Goal: Task Accomplishment & Management: Complete application form

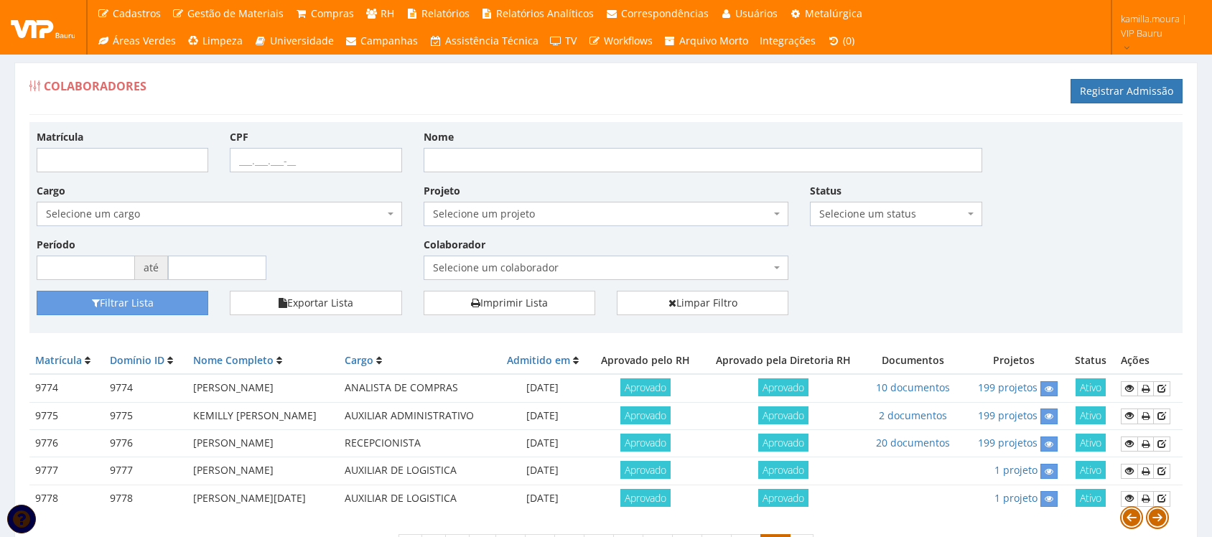
scroll to position [94, 0]
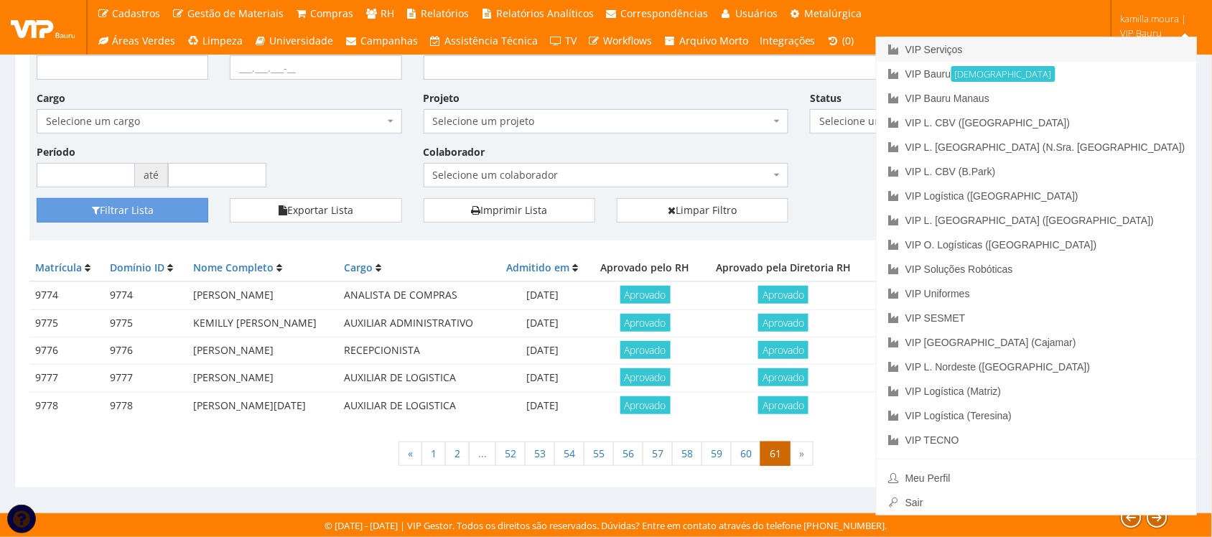
click at [1057, 45] on link "VIP Serviços" at bounding box center [1037, 49] width 320 height 24
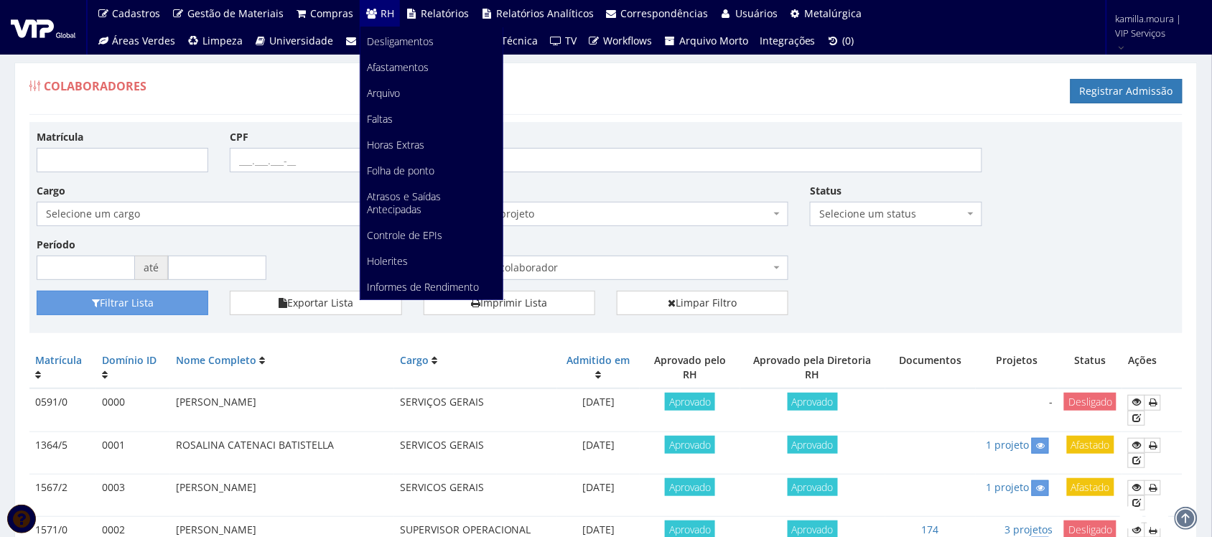
scroll to position [90, 0]
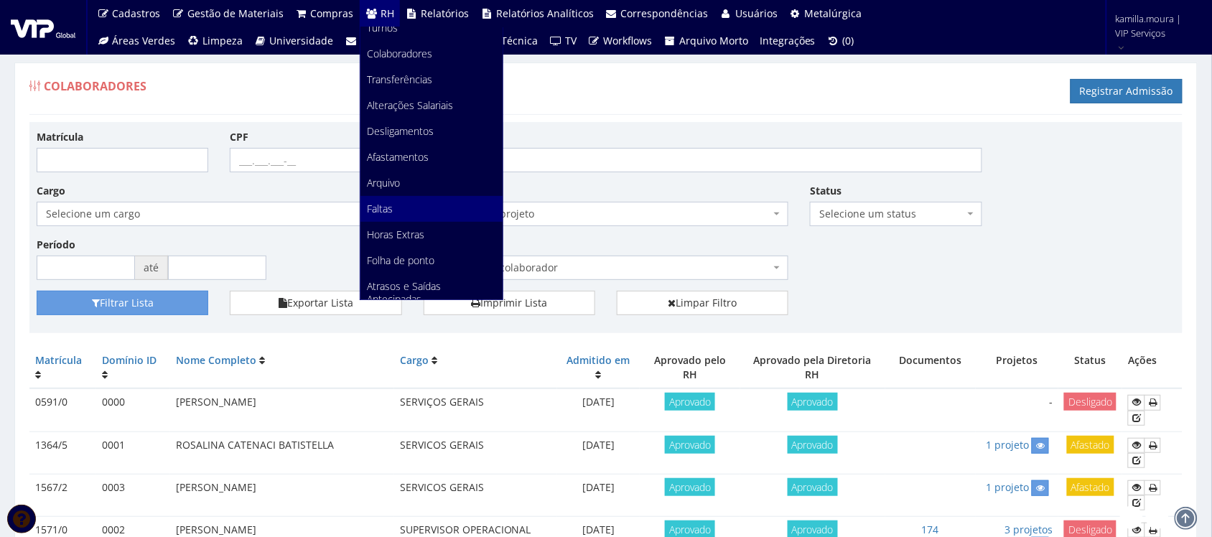
click at [389, 205] on link "Faltas" at bounding box center [431, 209] width 142 height 26
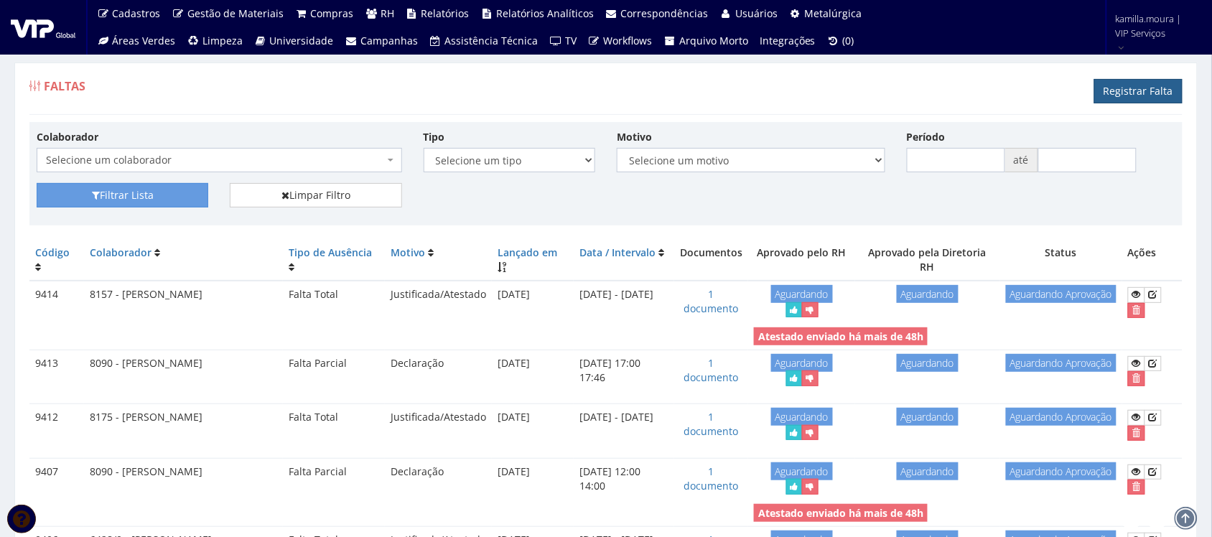
click at [1122, 91] on link "Registrar Falta" at bounding box center [1138, 91] width 88 height 24
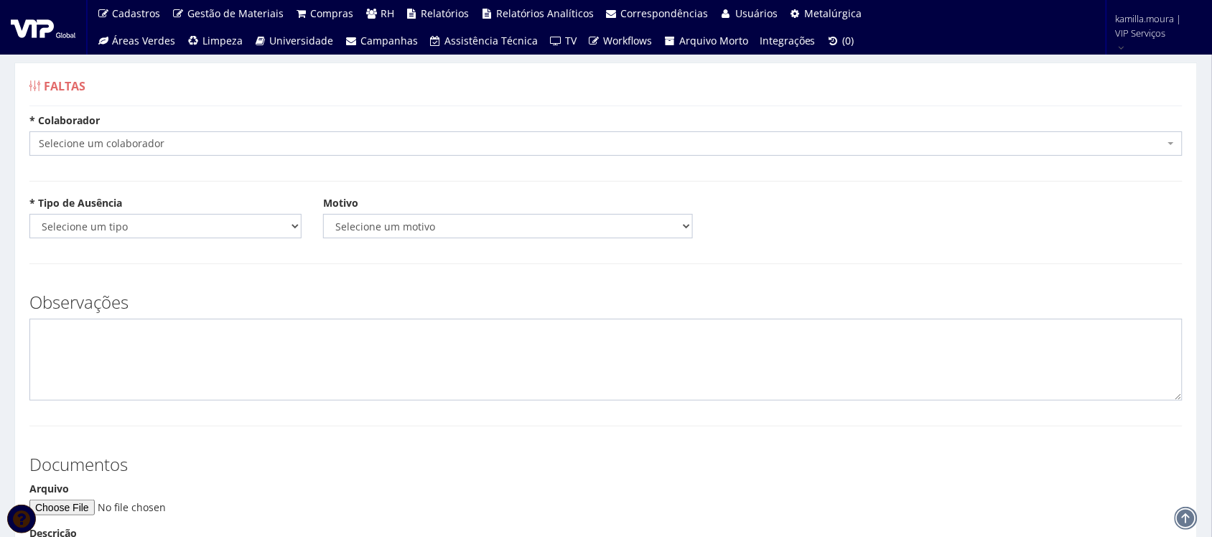
click at [256, 139] on span "Selecione um colaborador" at bounding box center [602, 143] width 1126 height 14
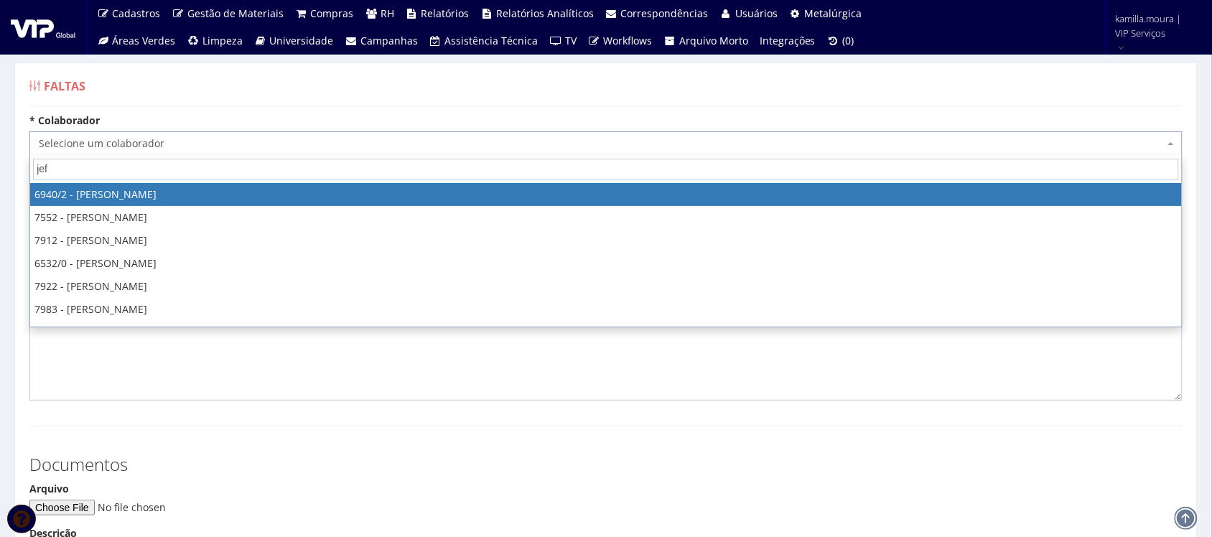
type input "jefe"
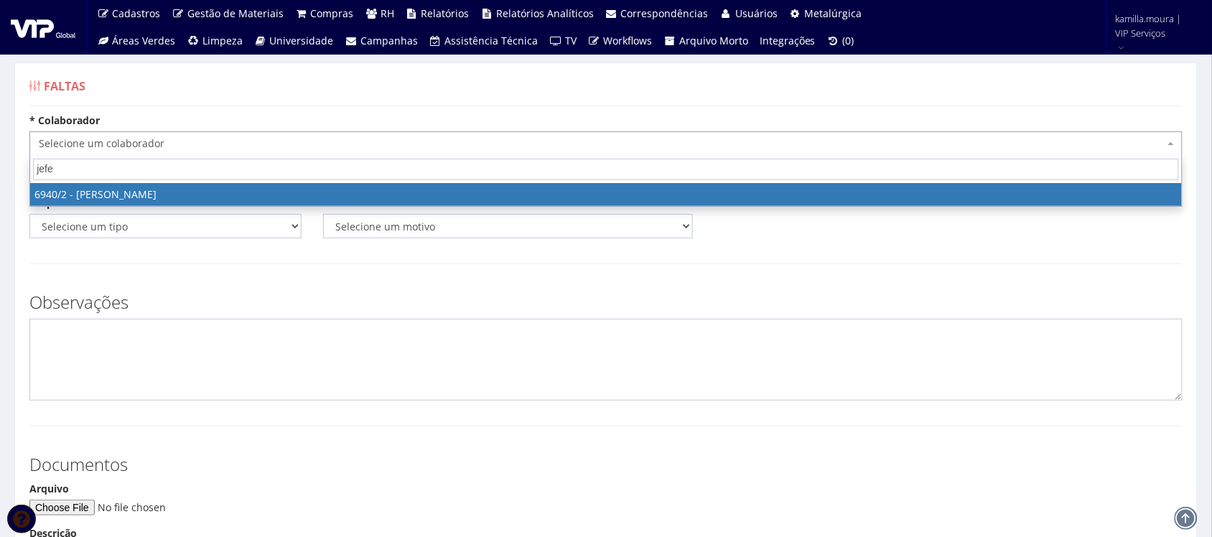
select select "264"
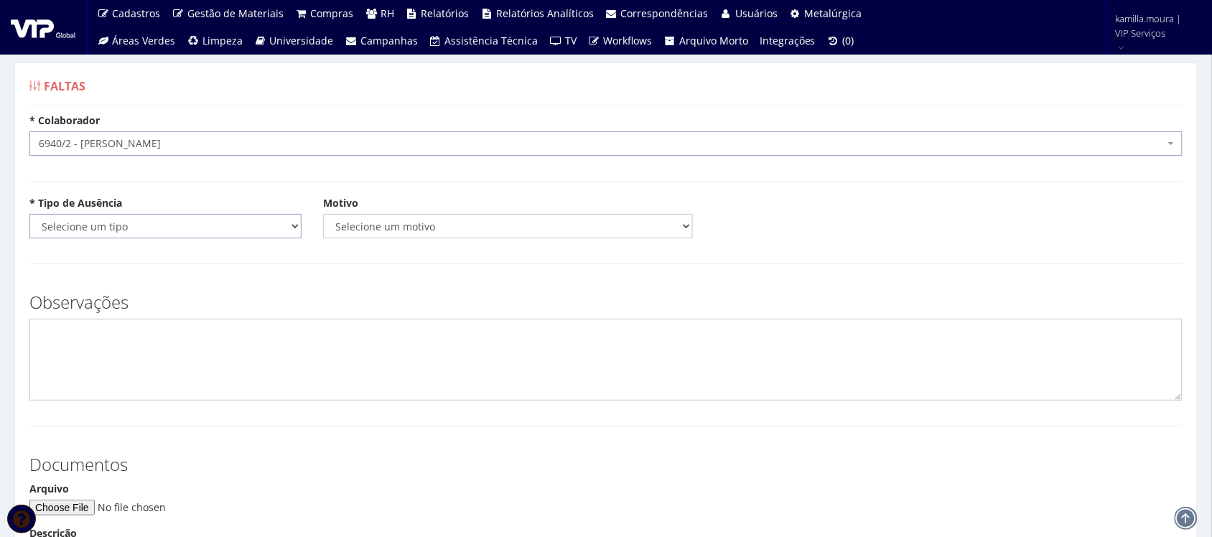
click at [73, 224] on select "Selecione um tipo Falta Total Falta Parcial Afastamento Férias" at bounding box center [165, 226] width 272 height 24
select select "total"
click at [29, 214] on select "Selecione um tipo Falta Total Falta Parcial Afastamento Férias" at bounding box center [165, 226] width 272 height 24
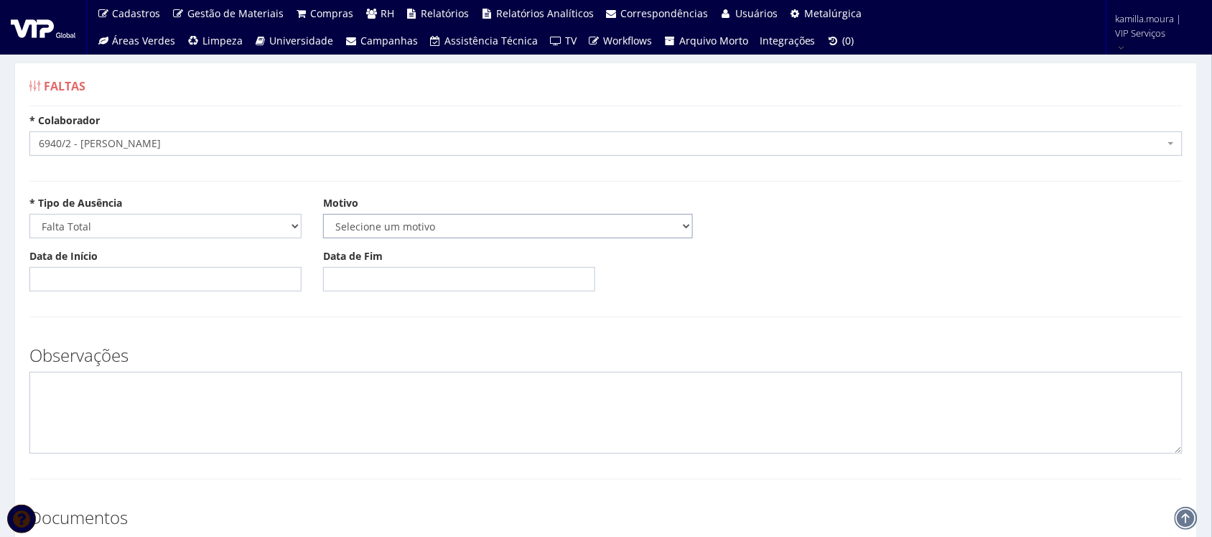
click at [359, 228] on select "Selecione um motivo Acidente Atestado Atraso Declaração Determinação Judicial D…" at bounding box center [508, 226] width 370 height 24
select select "atestado"
click at [323, 214] on select "Selecione um motivo Acidente Atestado Atraso Declaração Determinação Judicial D…" at bounding box center [508, 226] width 370 height 24
click at [126, 274] on input "Data de Início" at bounding box center [165, 279] width 272 height 24
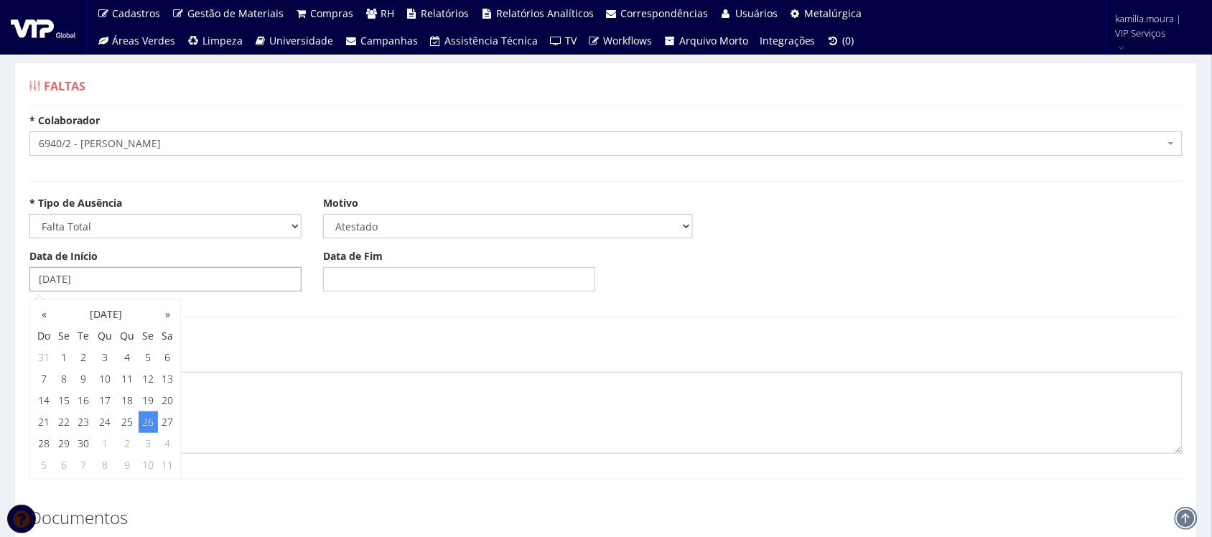
type input "26/09/2025"
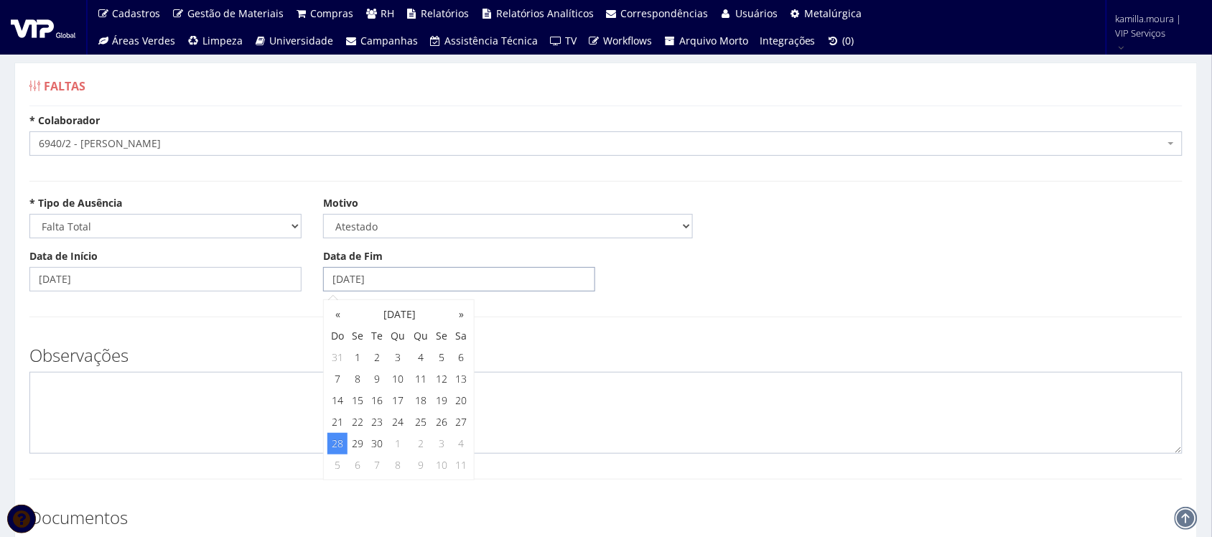
type input "28/09/2025"
click at [140, 408] on textarea at bounding box center [605, 413] width 1153 height 82
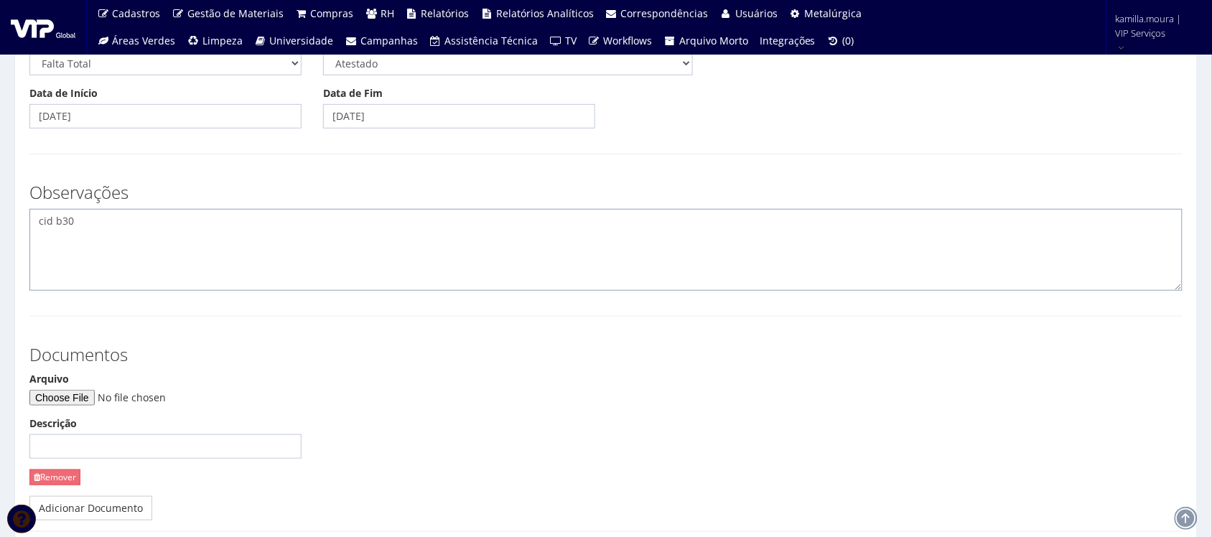
scroll to position [180, 0]
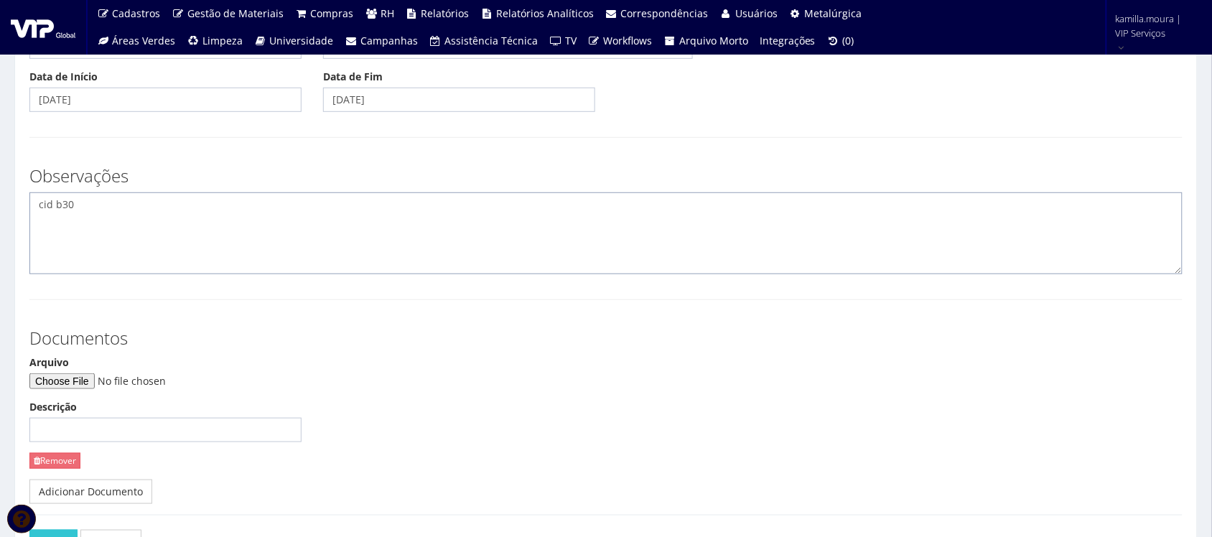
type textarea "cid b30"
click at [92, 388] on input "Arquivo" at bounding box center [126, 381] width 195 height 16
type input "C:\fakepath\WhatsApp Image 2025-09-26 at 11.21.25.jpeg"
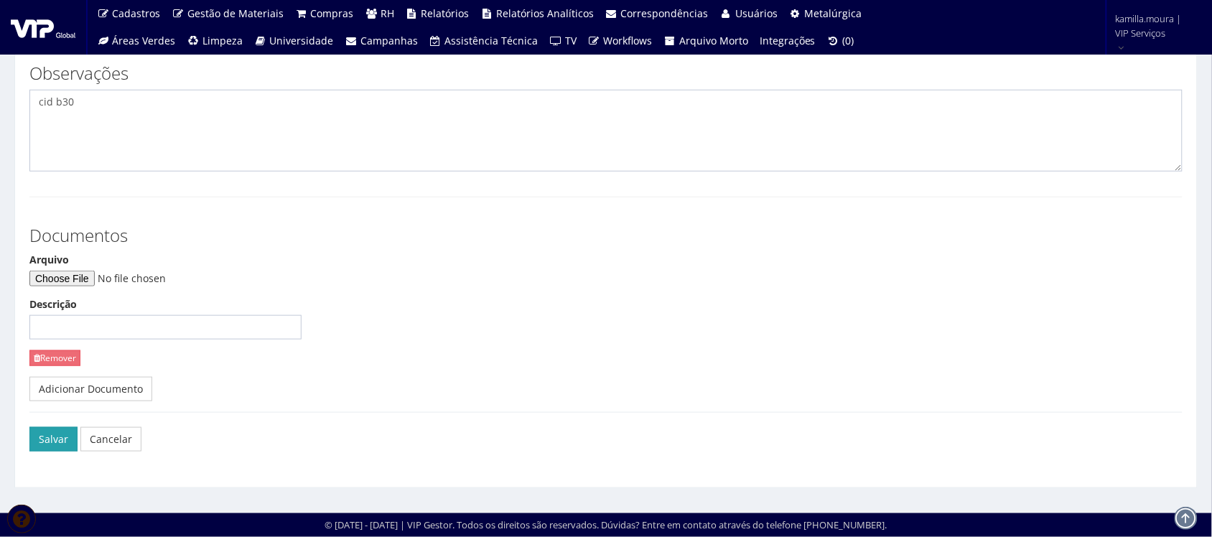
click at [61, 439] on button "Salvar" at bounding box center [53, 439] width 48 height 24
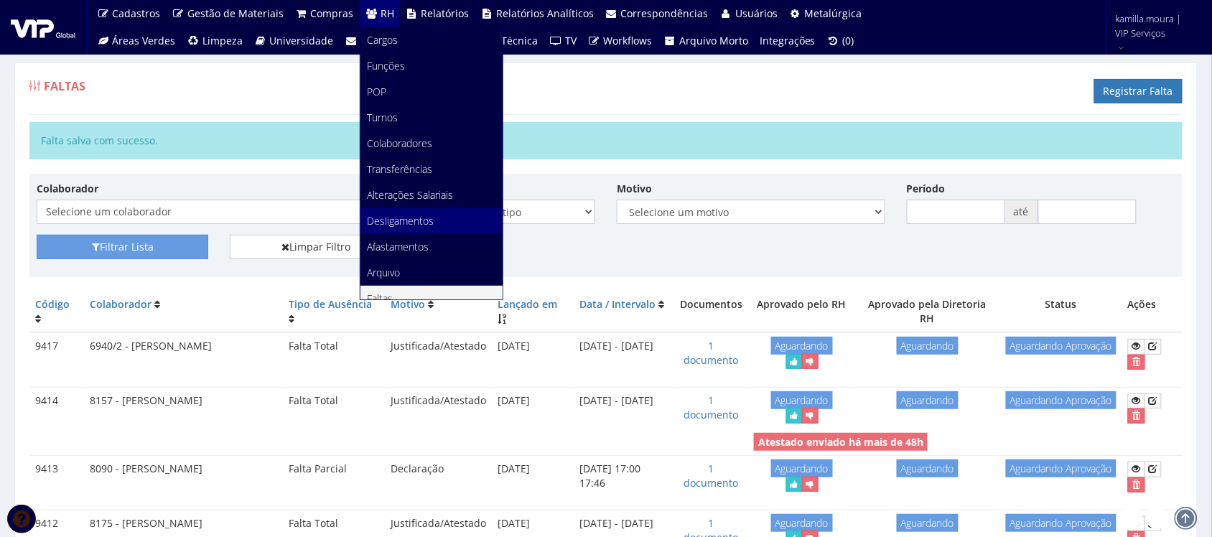
click at [384, 220] on span "Desligamentos" at bounding box center [401, 221] width 67 height 14
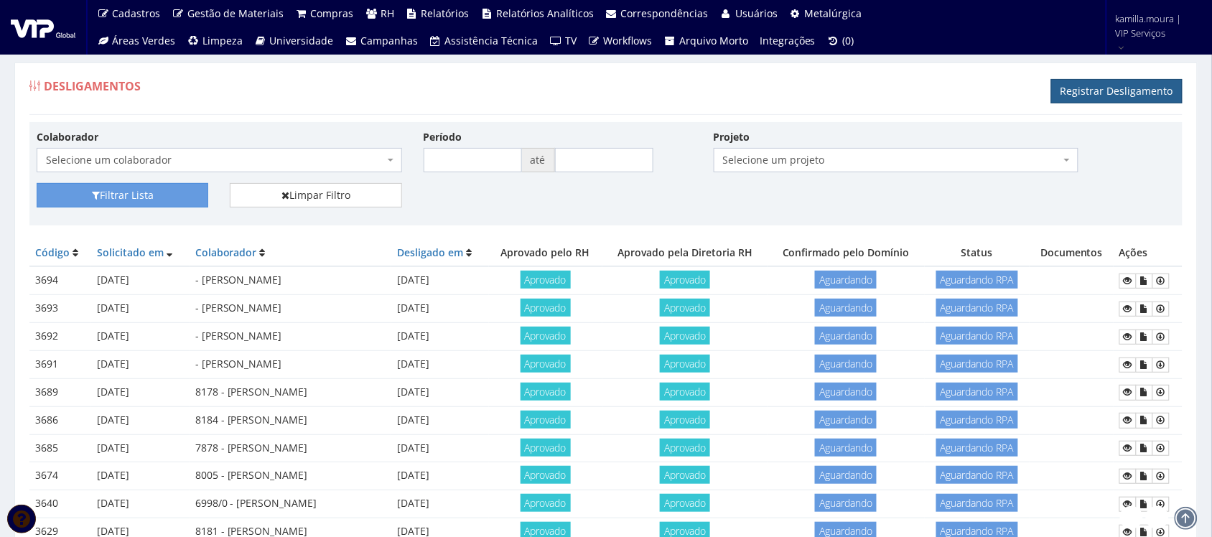
click at [1100, 83] on link "Registrar Desligamento" at bounding box center [1116, 91] width 131 height 24
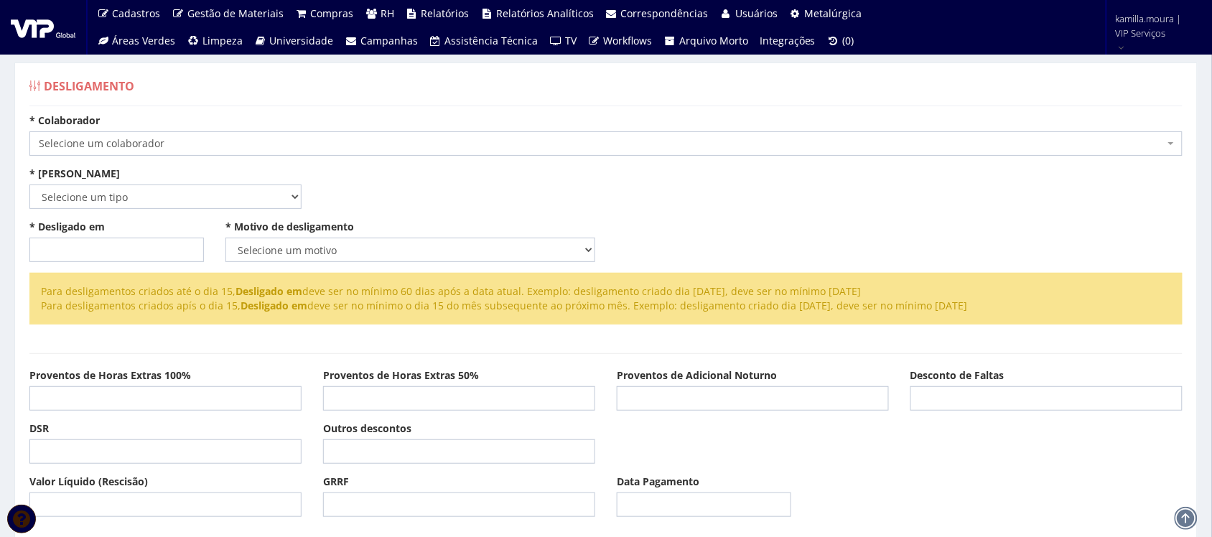
click at [335, 144] on span "Selecione um colaborador" at bounding box center [602, 143] width 1126 height 14
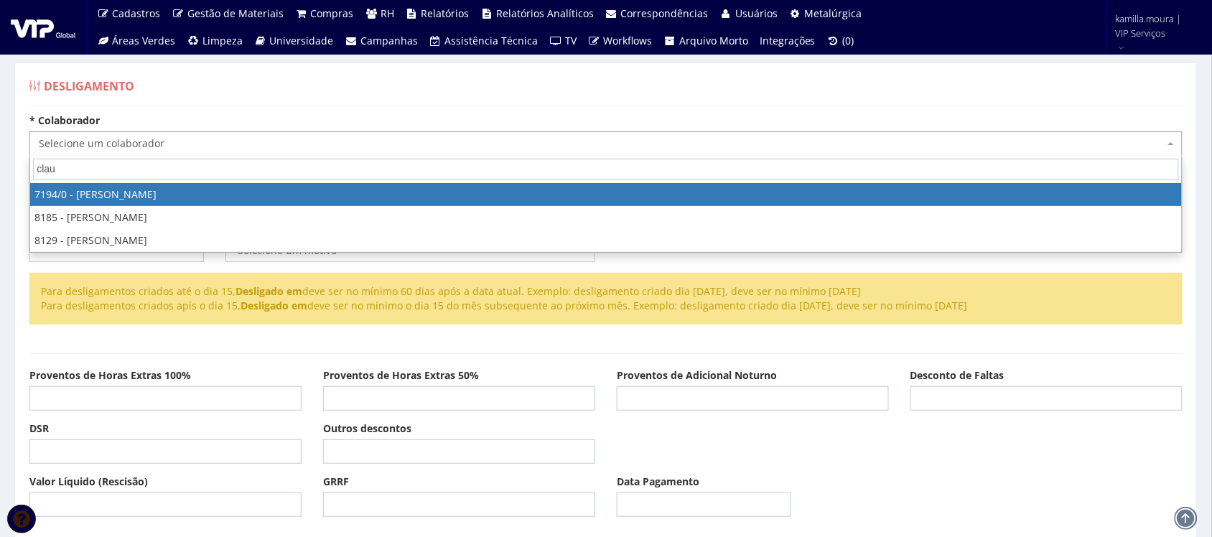
type input "claud"
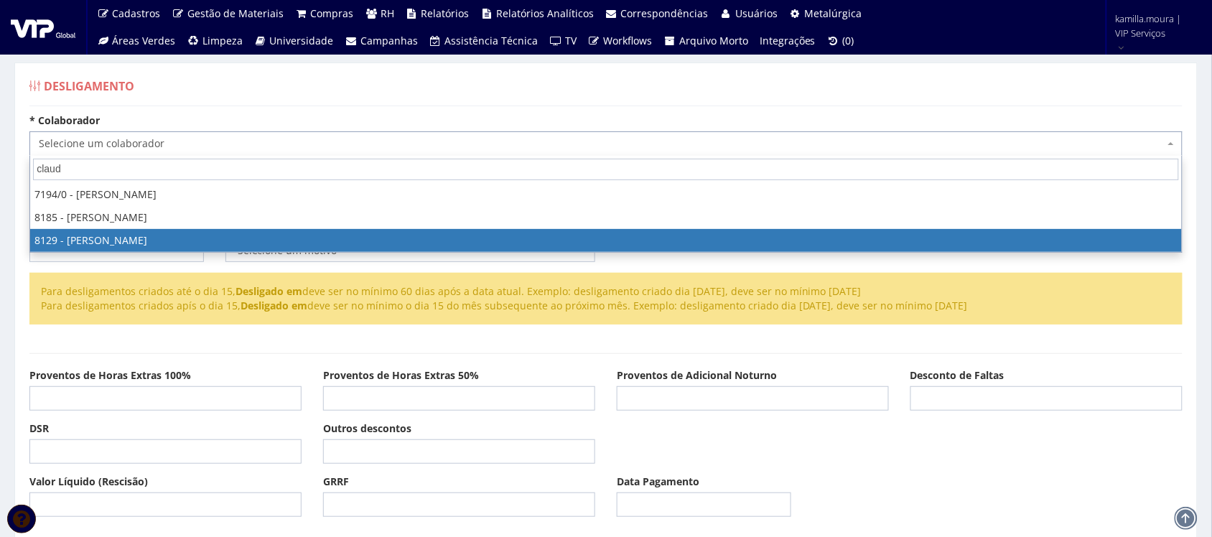
select select "3731"
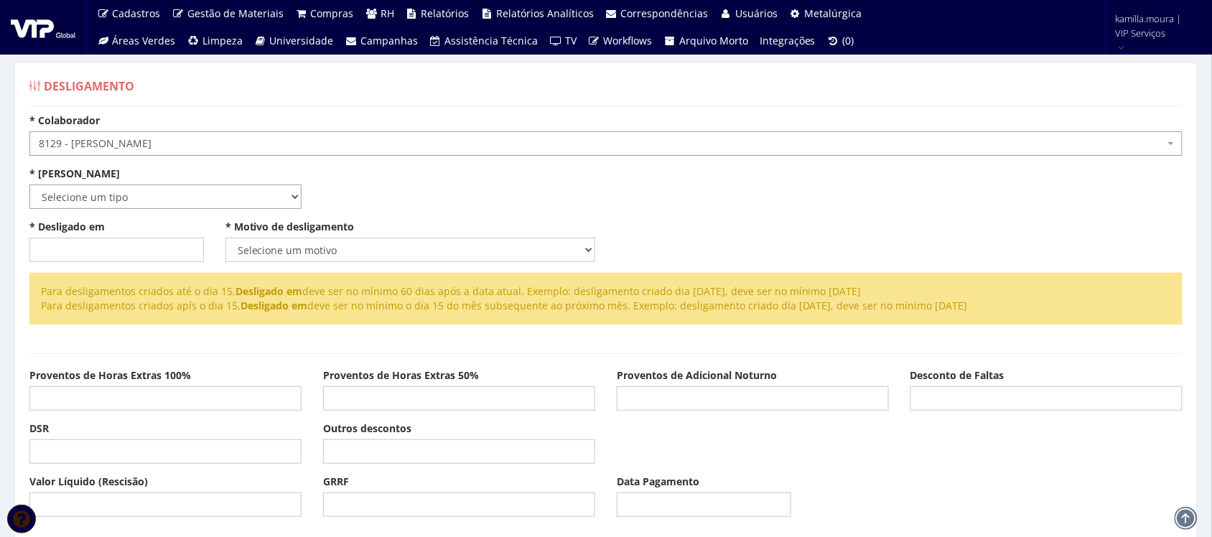
click at [234, 201] on select "Selecione um tipo Indenizado Trabalhando" at bounding box center [165, 197] width 272 height 24
select select "trabalhando"
click at [29, 185] on select "Selecione um tipo Indenizado Trabalhando" at bounding box center [165, 197] width 272 height 24
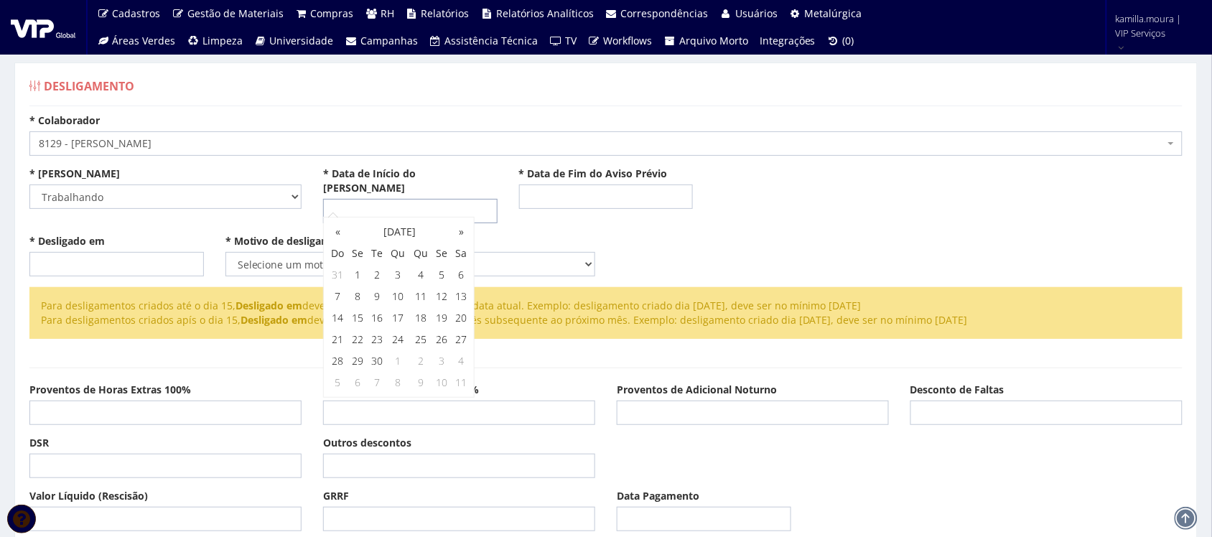
click at [357, 199] on input "* Data de Início do Aviso Prévio" at bounding box center [410, 211] width 174 height 24
type input "29/08/2025"
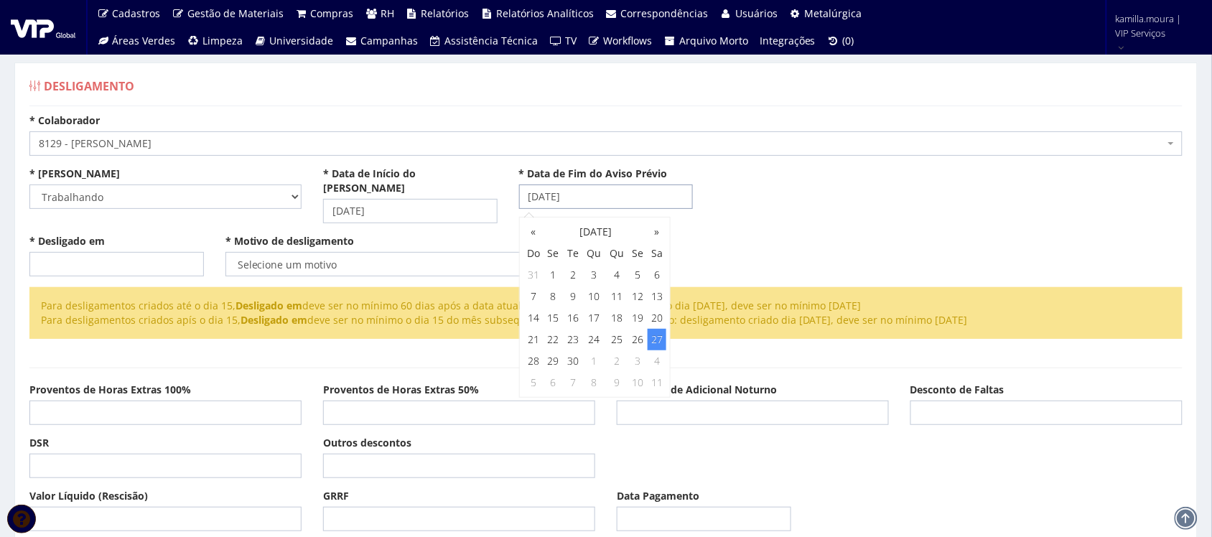
type input "27/09/2025"
click at [141, 252] on input "* Desligado em" at bounding box center [116, 264] width 174 height 24
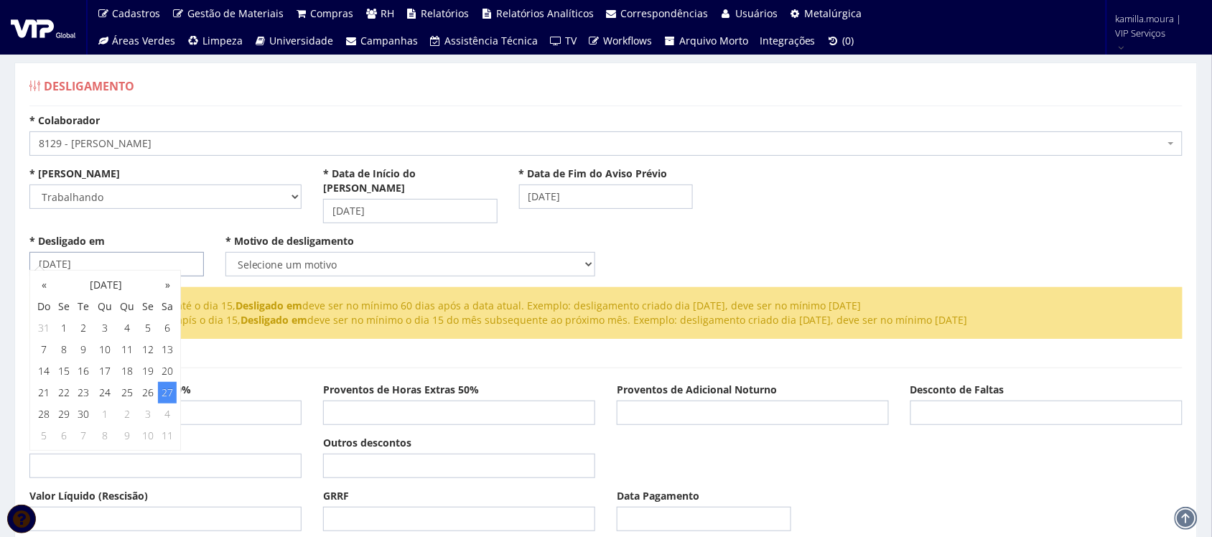
type input "27/09/2025"
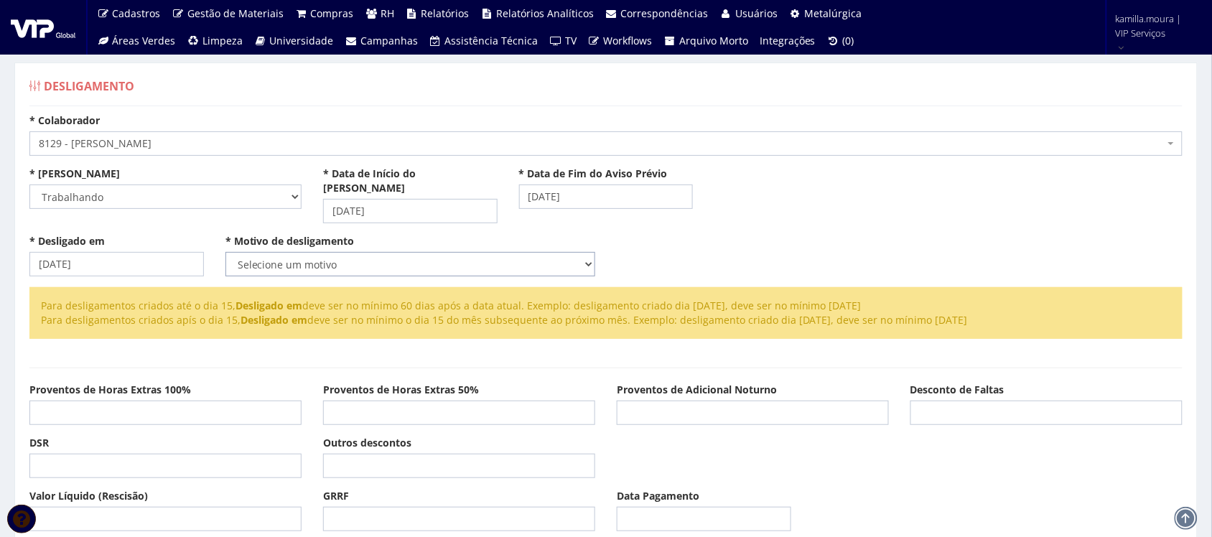
click at [241, 252] on select "Selecione um motivo Com Justa Causa Sem Justa Causa Pedido de Demissão Término …" at bounding box center [410, 264] width 370 height 24
click at [225, 252] on select "Selecione um motivo Com Justa Causa Sem Justa Causa Pedido de Demissão Término …" at bounding box center [410, 264] width 370 height 24
click at [298, 252] on select "Selecione um motivo Com Justa Causa Sem Justa Causa Pedido de Demissão Término …" at bounding box center [410, 264] width 370 height 24
select select "pedido_demissao"
click at [225, 252] on select "Selecione um motivo Com Justa Causa Sem Justa Causa Pedido de Demissão Término …" at bounding box center [410, 264] width 370 height 24
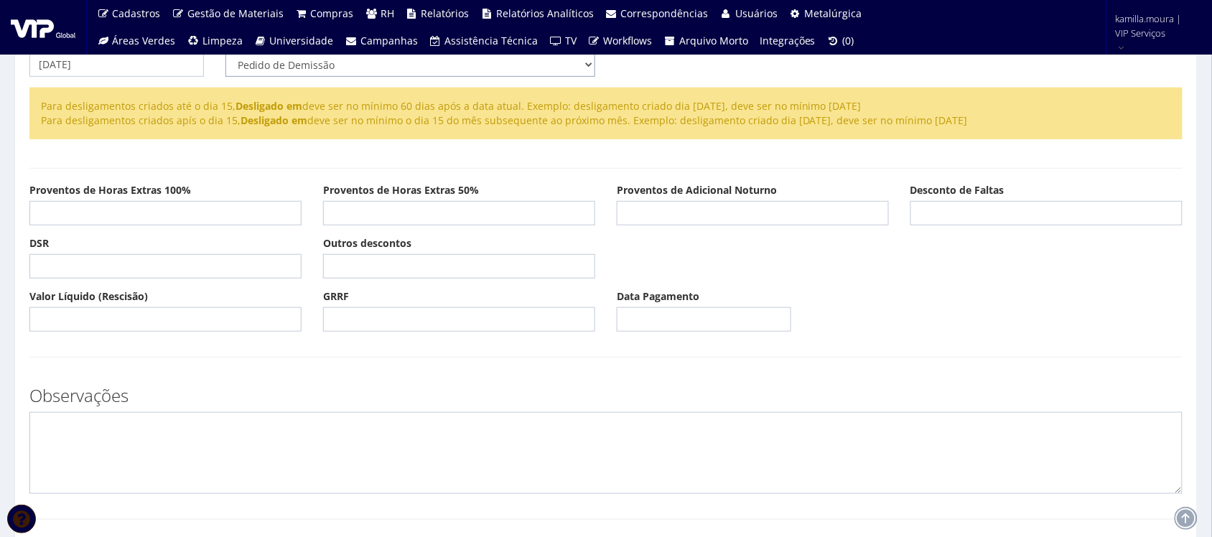
scroll to position [390, 0]
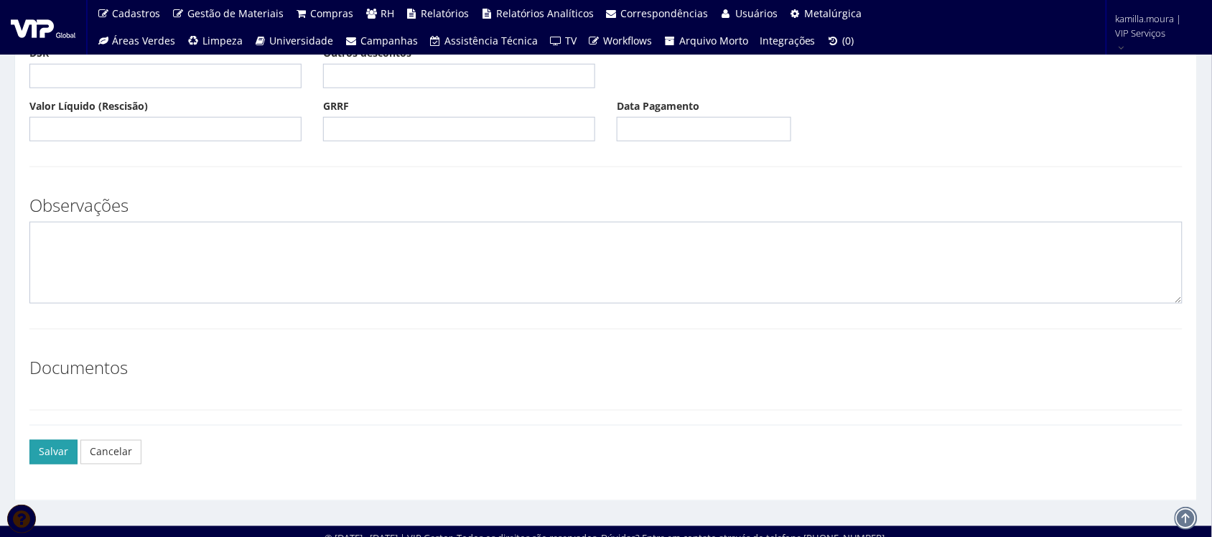
click at [41, 440] on button "Salvar" at bounding box center [53, 452] width 48 height 24
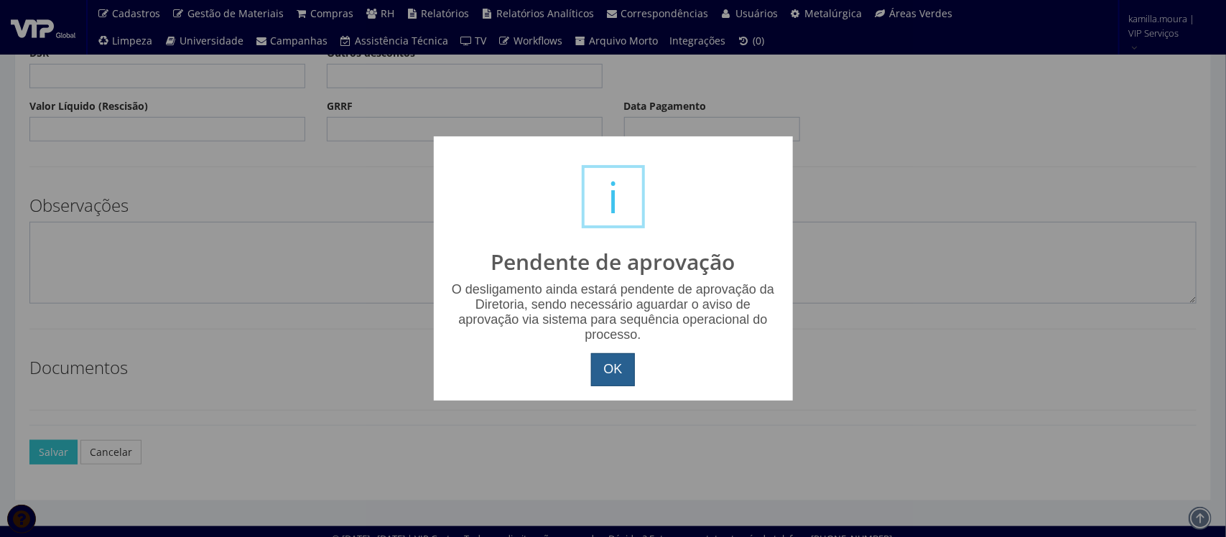
click at [619, 373] on button "OK" at bounding box center [612, 369] width 43 height 33
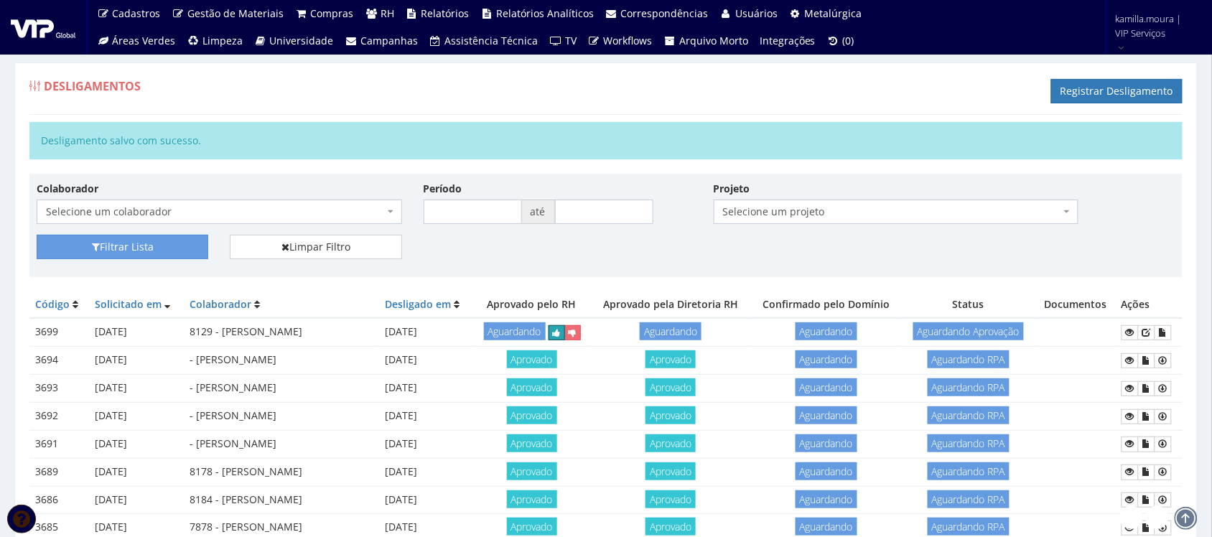
drag, startPoint x: 580, startPoint y: 360, endPoint x: 664, endPoint y: 67, distance: 305.5
click at [561, 338] on icon "submit" at bounding box center [557, 333] width 8 height 10
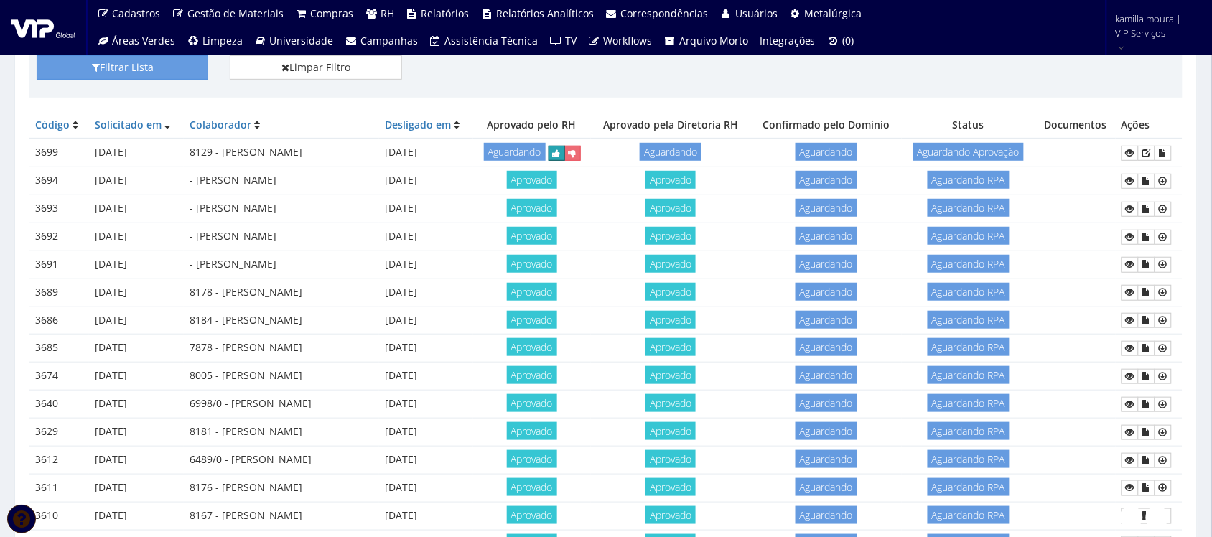
scroll to position [269, 0]
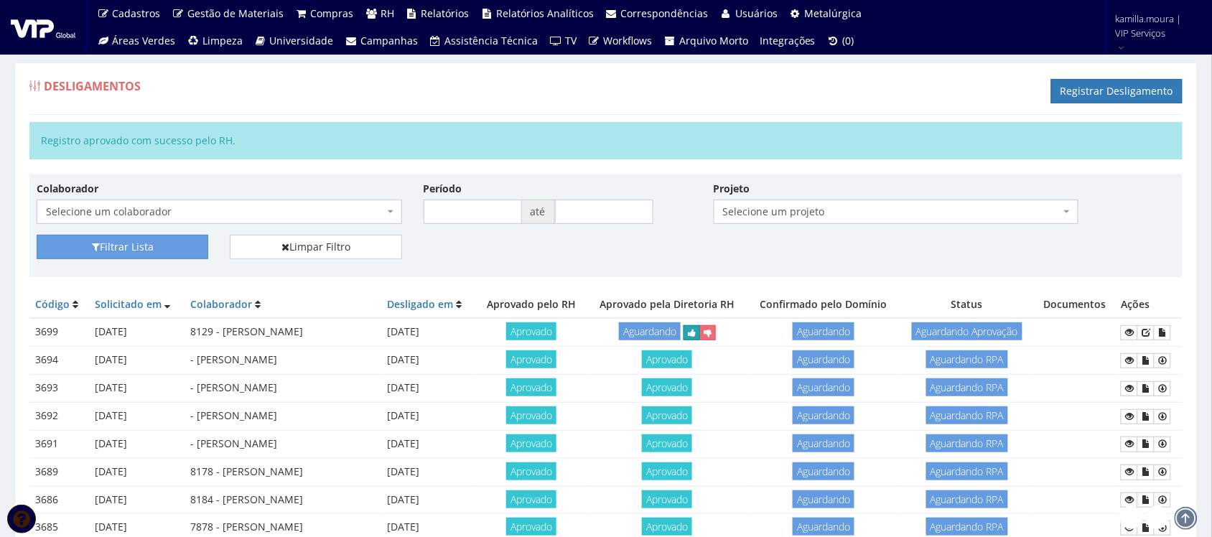
click at [700, 335] on button "submit" at bounding box center [692, 332] width 17 height 15
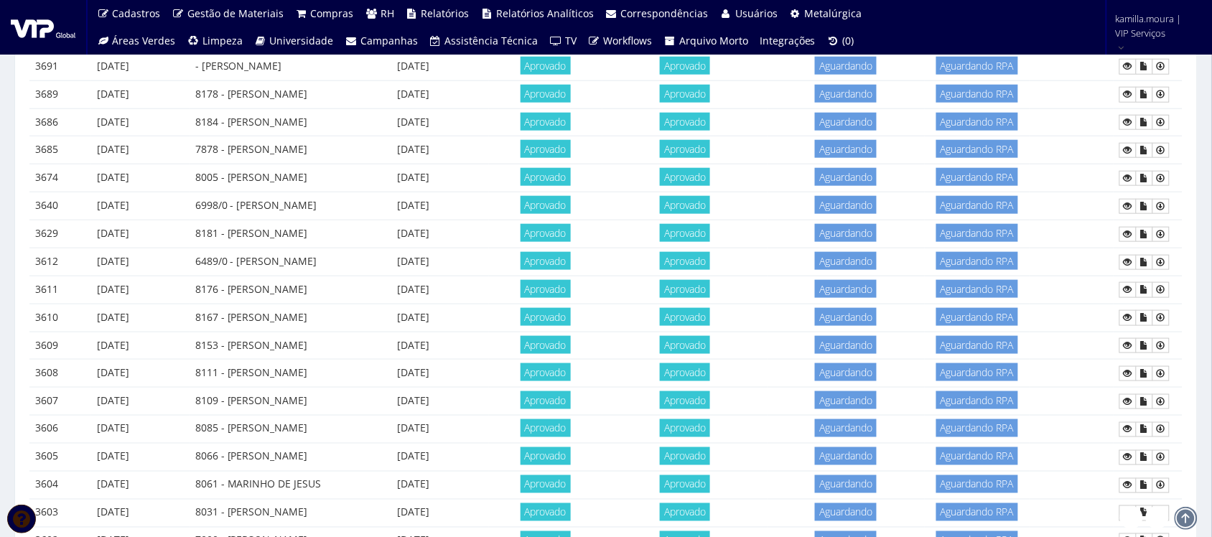
scroll to position [298, 0]
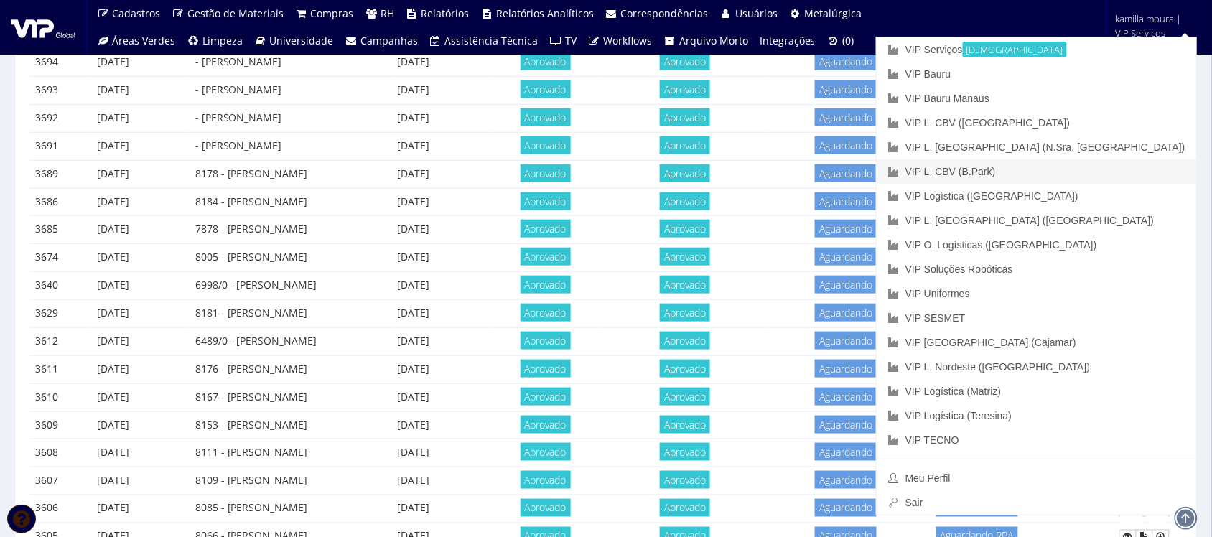
click at [1117, 167] on link "VIP L. CBV (B.Park)" at bounding box center [1037, 171] width 320 height 24
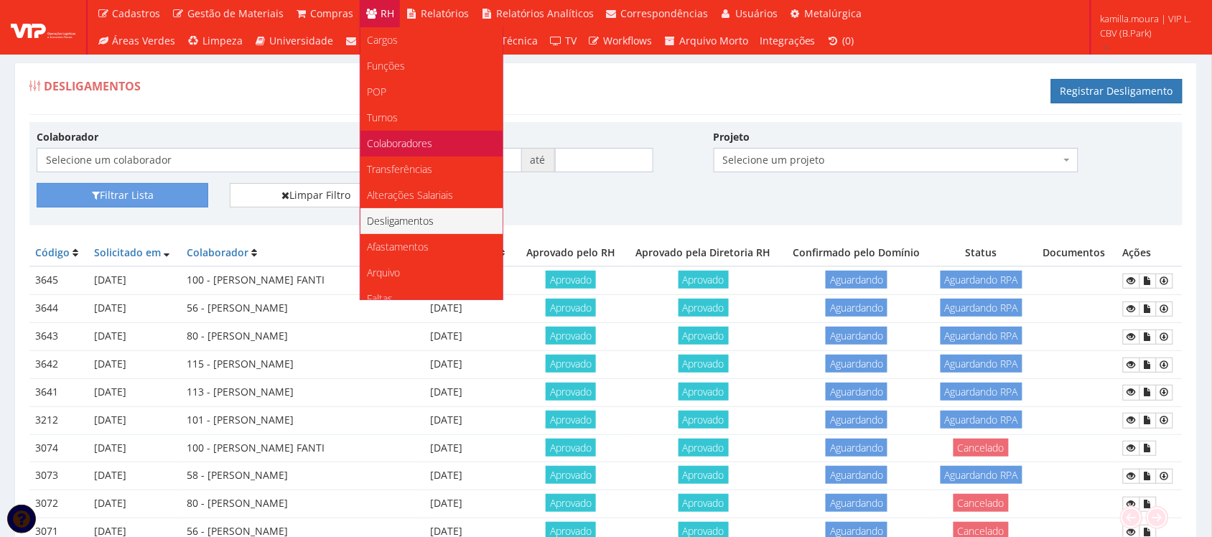
click at [409, 141] on span "Colaboradores" at bounding box center [400, 143] width 65 height 14
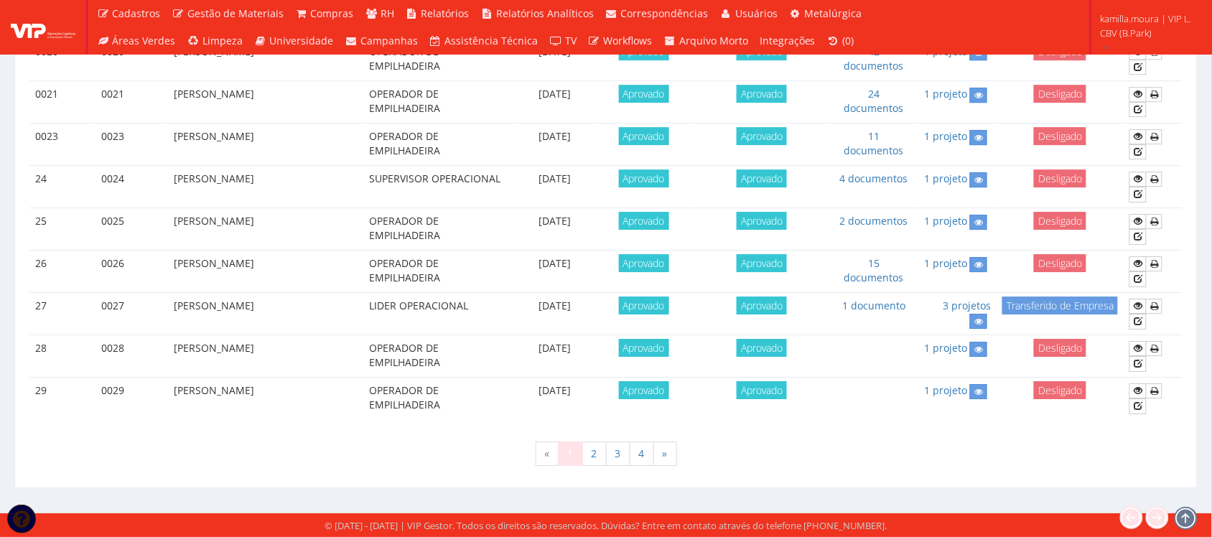
scroll to position [1264, 0]
click at [637, 447] on link "4" at bounding box center [642, 454] width 24 height 24
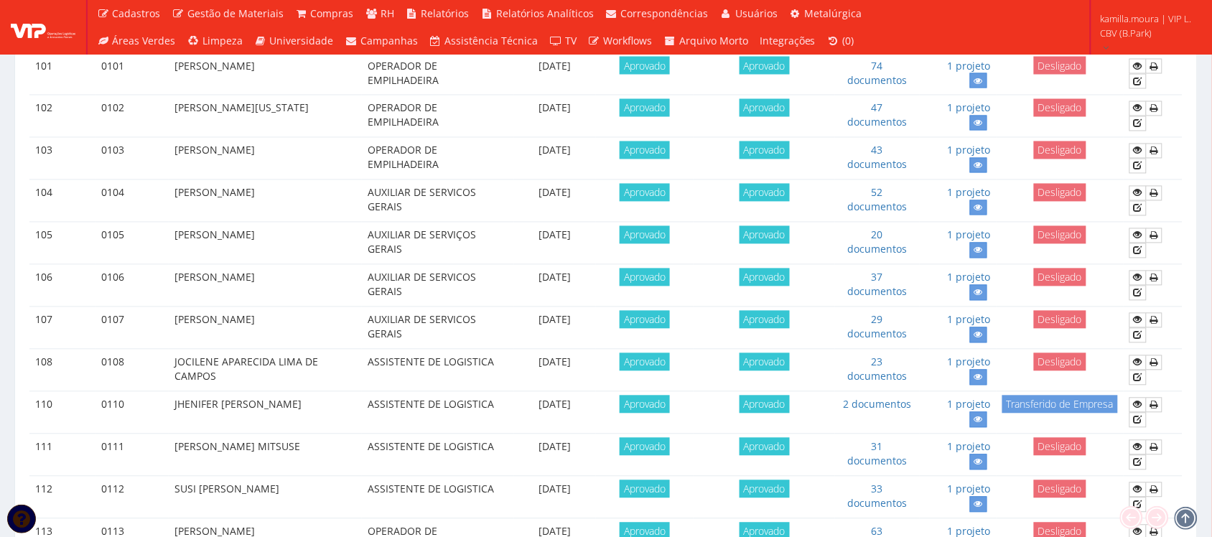
scroll to position [1006, 0]
